Goal: Navigation & Orientation: Find specific page/section

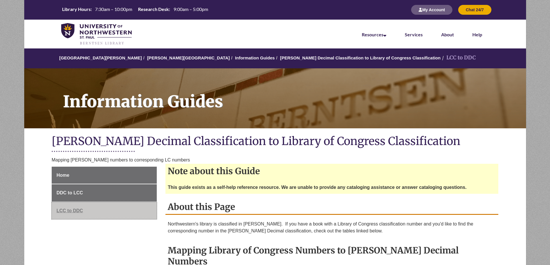
click at [73, 208] on link "LCC to DDC" at bounding box center [104, 210] width 105 height 17
click at [68, 209] on span "LCC to DDC" at bounding box center [70, 210] width 27 height 5
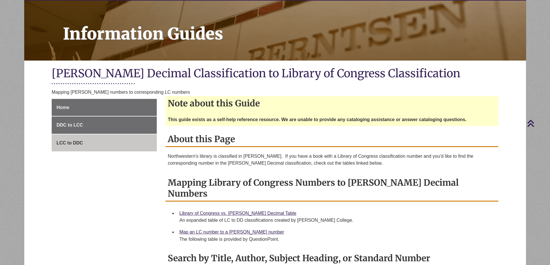
scroll to position [58, 0]
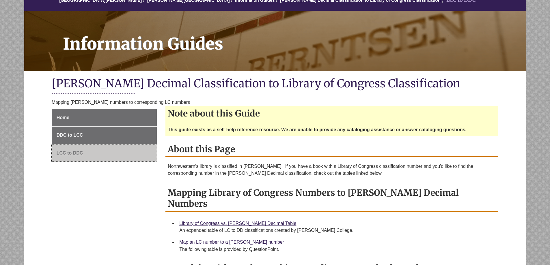
click at [66, 151] on span "LCC to DDC" at bounding box center [70, 153] width 27 height 5
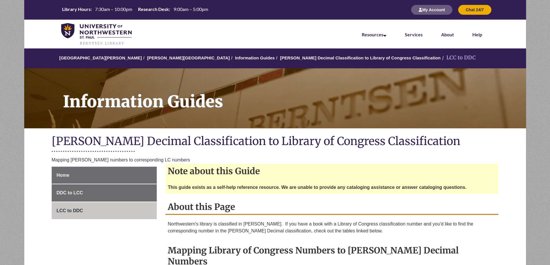
click at [441, 59] on li "LCC to DDC" at bounding box center [458, 58] width 35 height 8
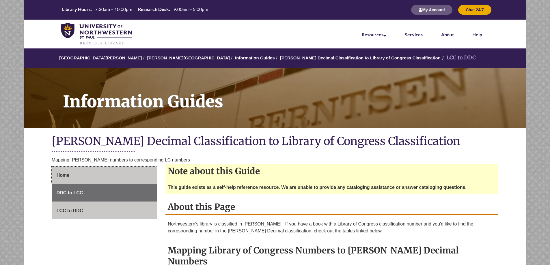
click at [64, 174] on span "Home" at bounding box center [63, 175] width 13 height 5
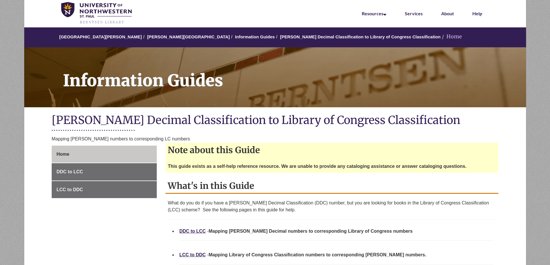
scroll to position [87, 0]
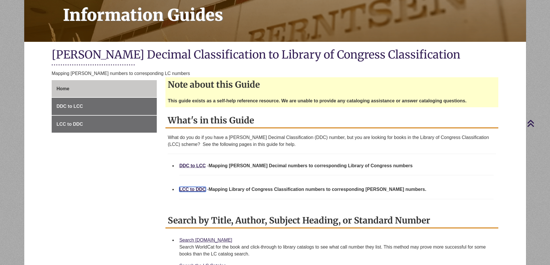
click at [197, 188] on link "LCC to DDC" at bounding box center [192, 189] width 27 height 5
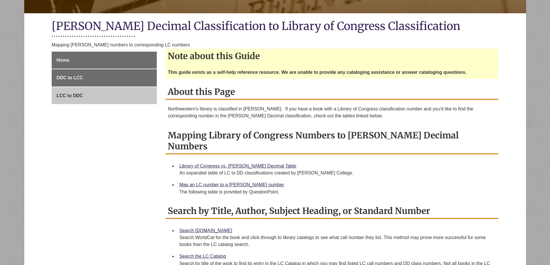
scroll to position [115, 0]
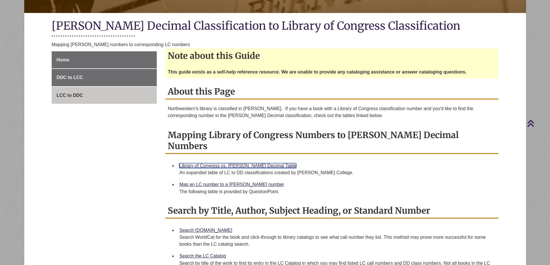
click at [248, 163] on link "Library of Congress vs. [PERSON_NAME] Decimal Table" at bounding box center [237, 165] width 117 height 5
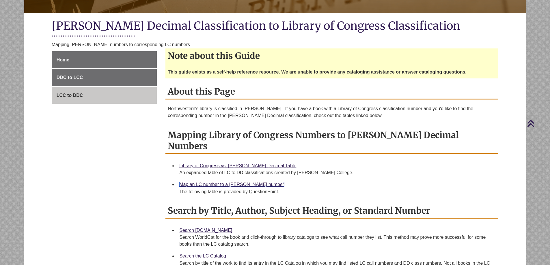
click at [241, 182] on link "Map an LC number to a [PERSON_NAME] number" at bounding box center [231, 184] width 105 height 5
